Goal: Contribute content: Add original content to the website for others to see

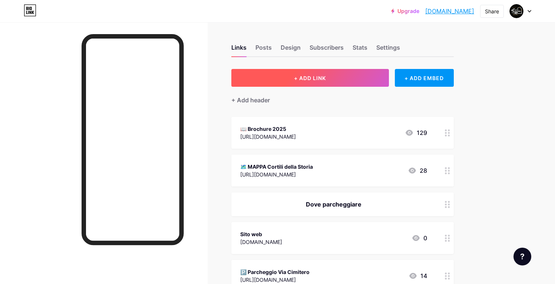
click at [335, 82] on button "+ ADD LINK" at bounding box center [309, 78] width 157 height 18
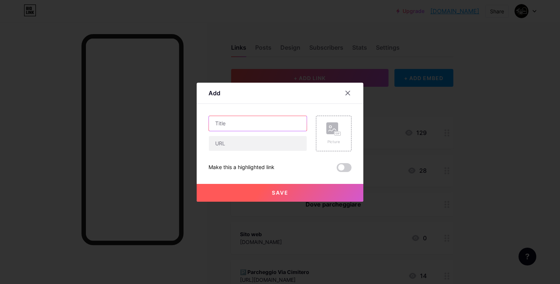
click at [247, 122] on input "text" at bounding box center [258, 123] width 98 height 15
type input "Q"
type input "Lascia il tuo Feedback"
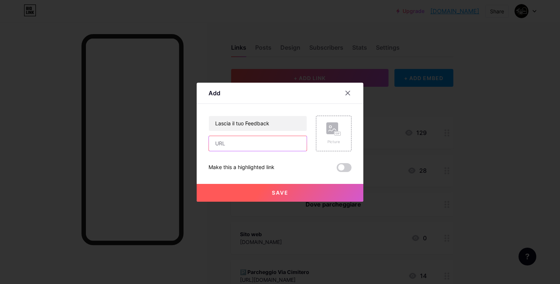
click at [246, 145] on input "text" at bounding box center [258, 143] width 98 height 15
paste input "[URL][DOMAIN_NAME]"
type input "[URL][DOMAIN_NAME]"
click at [301, 195] on button "Save" at bounding box center [280, 193] width 167 height 18
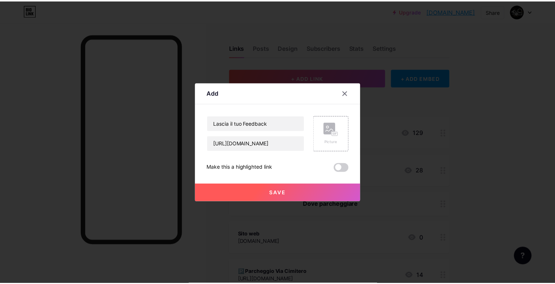
scroll to position [0, 0]
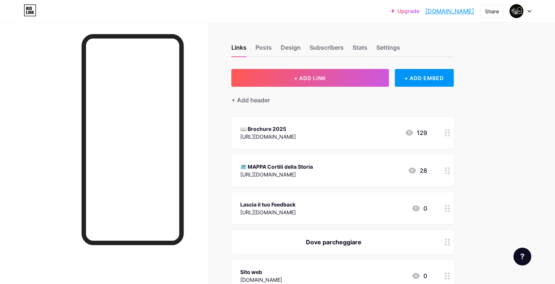
click at [376, 205] on div "Lascia il tuo Feedback [URL][DOMAIN_NAME] 0" at bounding box center [333, 208] width 187 height 17
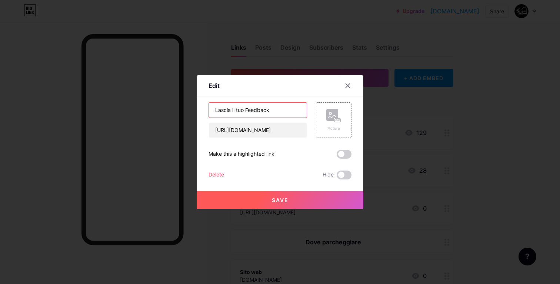
click at [215, 110] on input "Lascia il tuo Feedback" at bounding box center [258, 110] width 98 height 15
paste input "⭐⭐⭐⭐"
type input "⭐ Lascia il tuo Feedback"
click at [253, 202] on button "Save" at bounding box center [280, 200] width 167 height 18
